Goal: Task Accomplishment & Management: Manage account settings

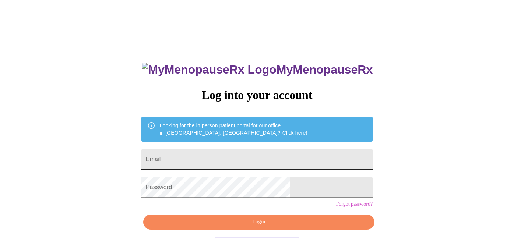
click at [240, 159] on input "Email" at bounding box center [256, 159] width 231 height 21
type input "crystyle_585@yahoo.com"
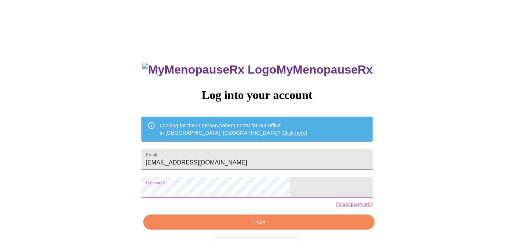
scroll to position [25, 0]
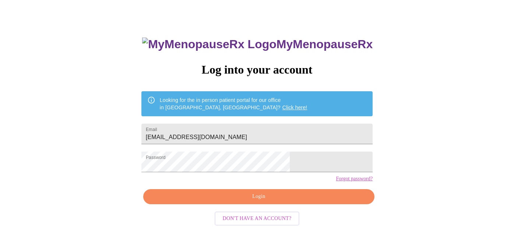
click at [247, 196] on div "MyMenopauseRx Log into your account Looking for the in person patient portal fo…" at bounding box center [257, 146] width 246 height 241
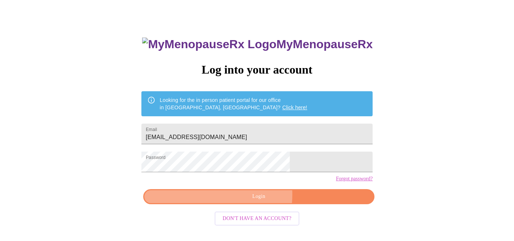
click at [245, 201] on span "Login" at bounding box center [259, 196] width 214 height 9
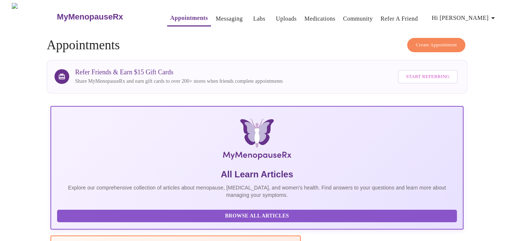
click at [309, 18] on link "Medications" at bounding box center [319, 19] width 31 height 10
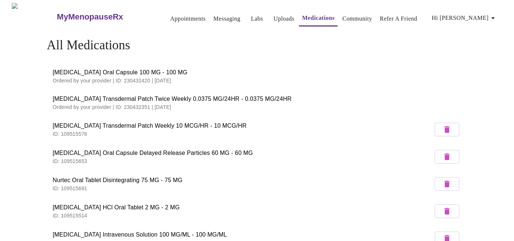
click at [225, 17] on link "Messaging" at bounding box center [226, 19] width 27 height 10
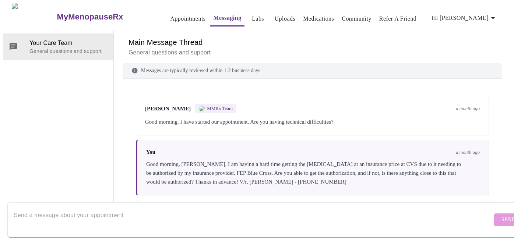
scroll to position [52, 0]
